Goal: Transaction & Acquisition: Purchase product/service

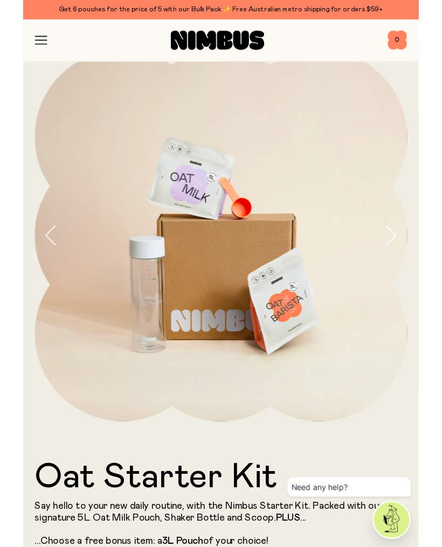
scroll to position [26, 0]
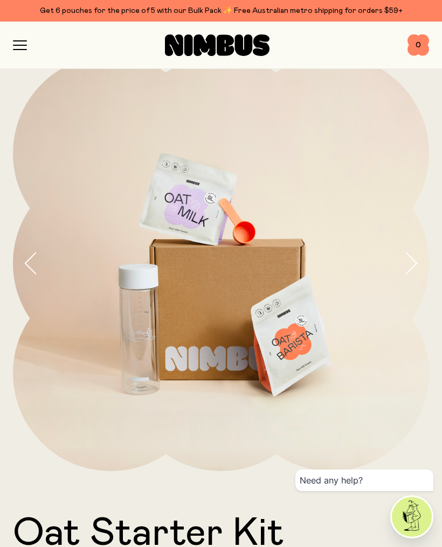
click at [13, 50] on icon "button" at bounding box center [19, 50] width 13 height 0
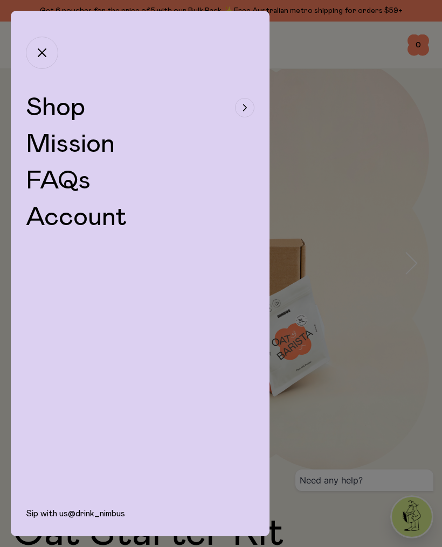
click at [234, 104] on button "Shop" at bounding box center [140, 108] width 228 height 26
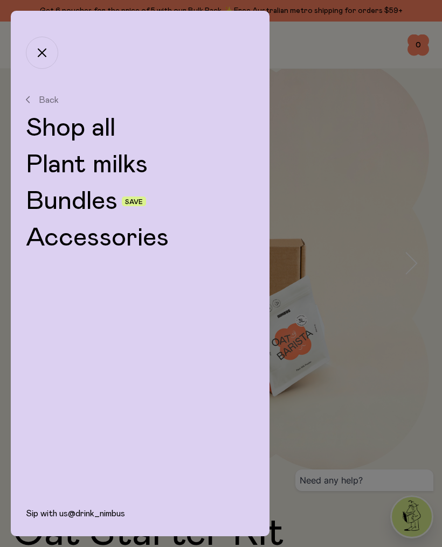
click at [107, 163] on link "Plant milks" at bounding box center [140, 165] width 228 height 26
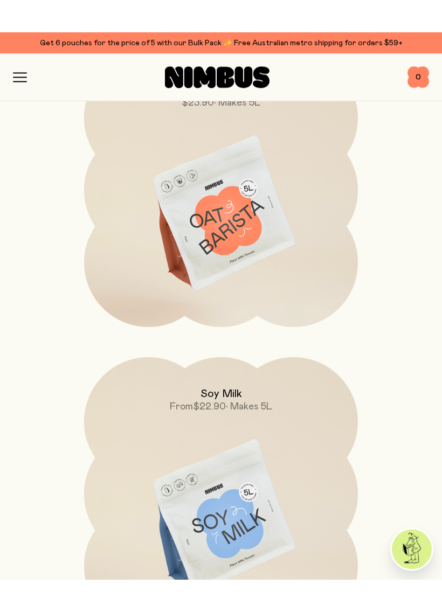
scroll to position [512, 0]
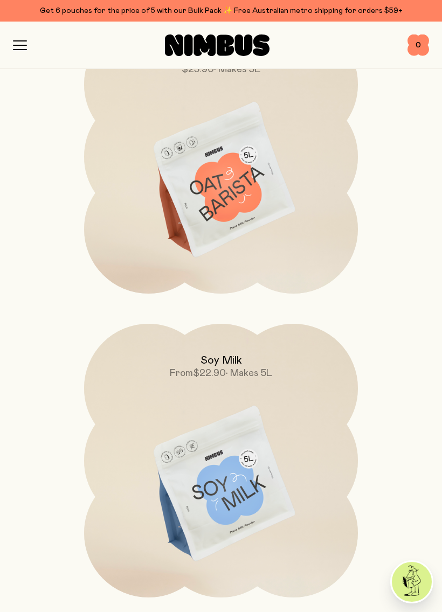
click at [227, 476] on img at bounding box center [221, 485] width 274 height 322
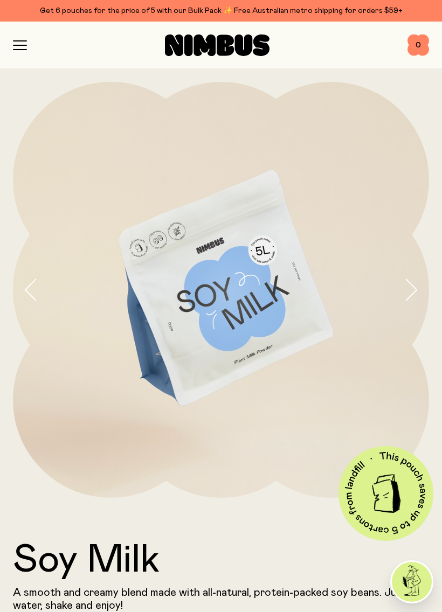
click at [415, 296] on icon "button" at bounding box center [410, 289] width 15 height 23
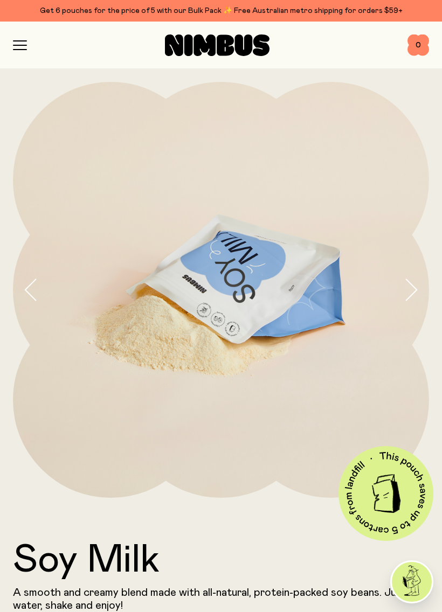
click at [411, 293] on icon "button" at bounding box center [410, 289] width 15 height 23
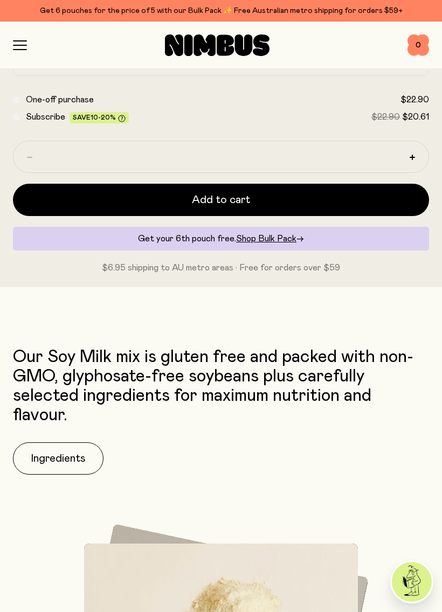
scroll to position [699, 0]
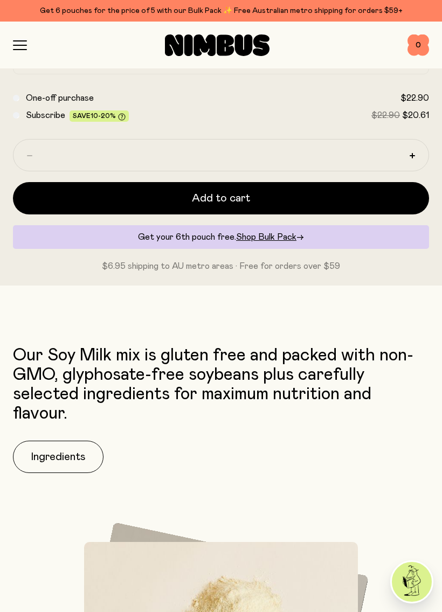
click at [93, 448] on button "Ingredients" at bounding box center [58, 457] width 90 height 32
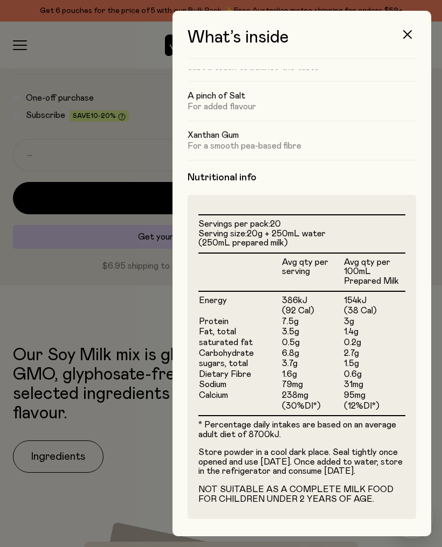
scroll to position [142, 0]
click at [407, 36] on icon "button" at bounding box center [407, 34] width 9 height 9
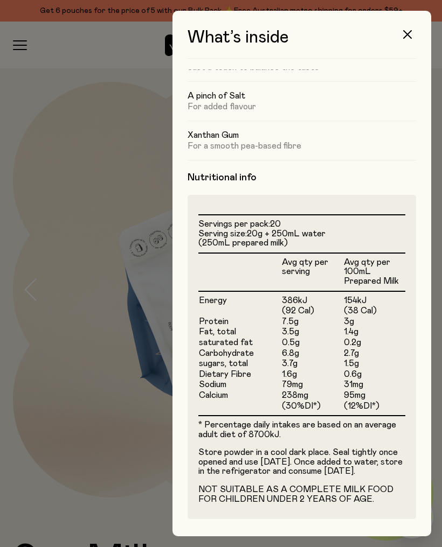
scroll to position [699, 0]
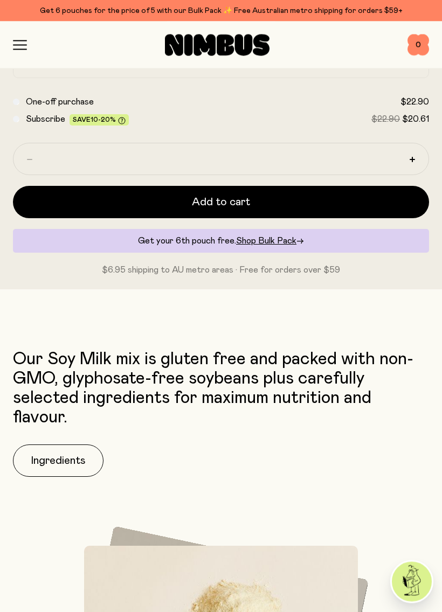
scroll to position [695, 0]
